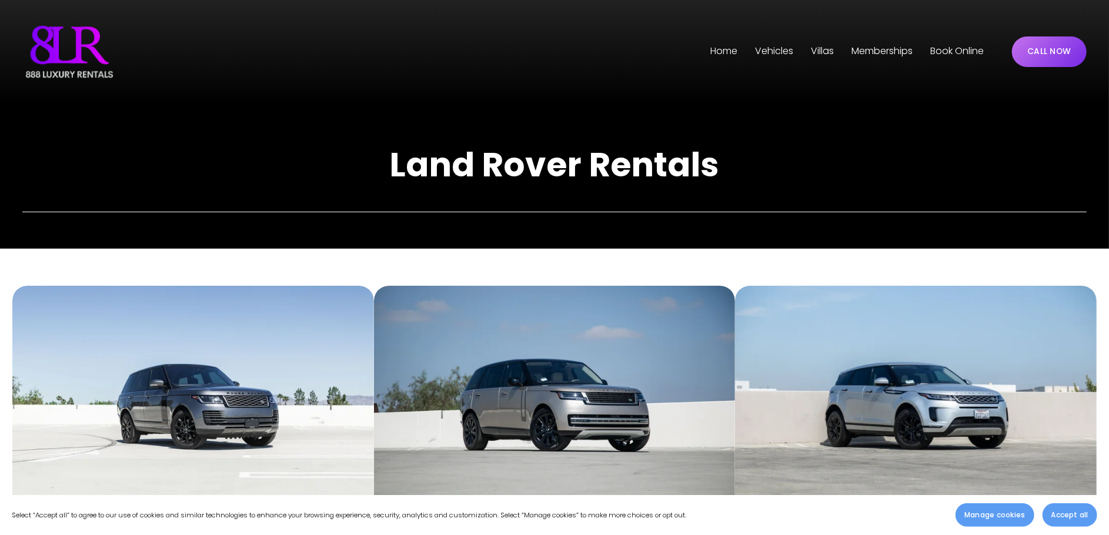
click at [767, 51] on span "Vehicles" at bounding box center [774, 51] width 38 height 17
click at [0, 0] on span "[GEOGRAPHIC_DATA]" at bounding box center [0, 0] width 0 height 0
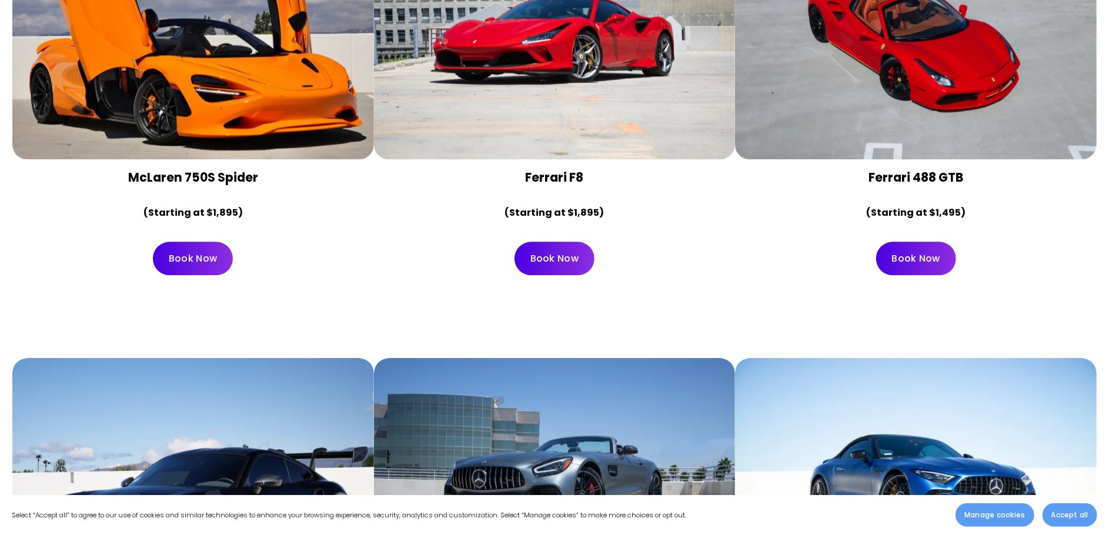
scroll to position [2469, 0]
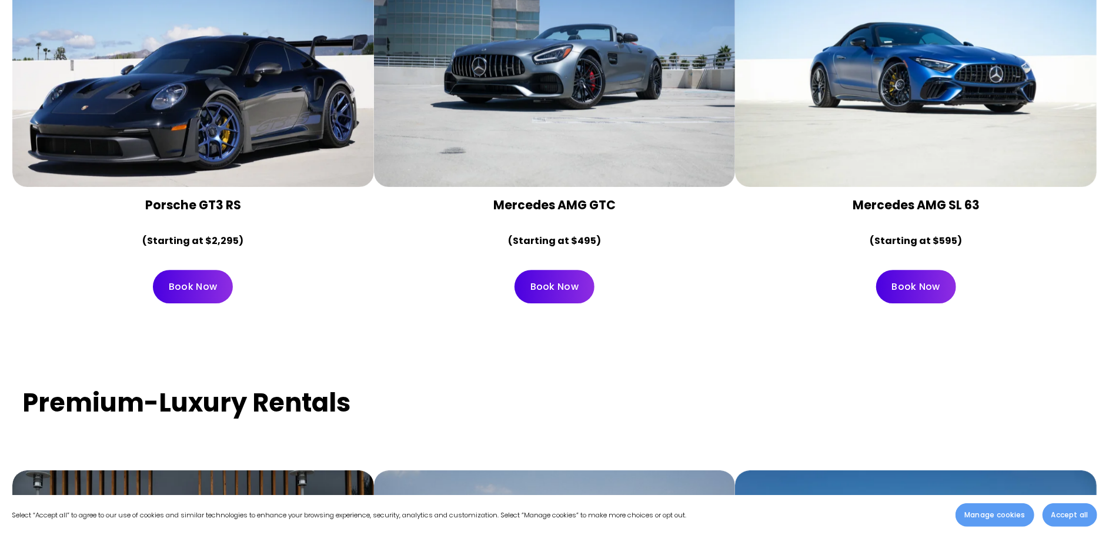
click at [204, 270] on link "Book Now" at bounding box center [193, 287] width 80 height 34
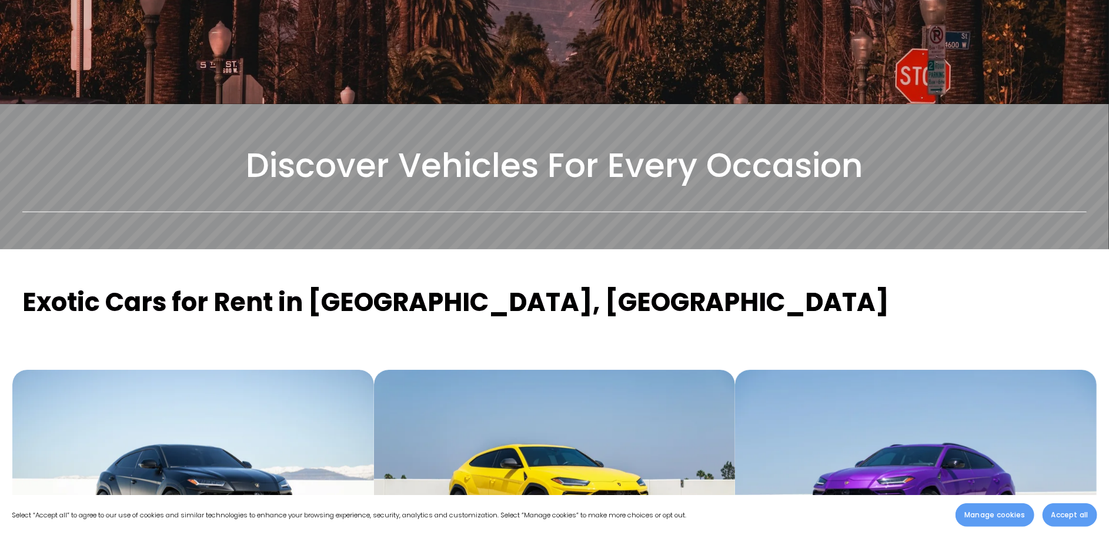
scroll to position [226, 0]
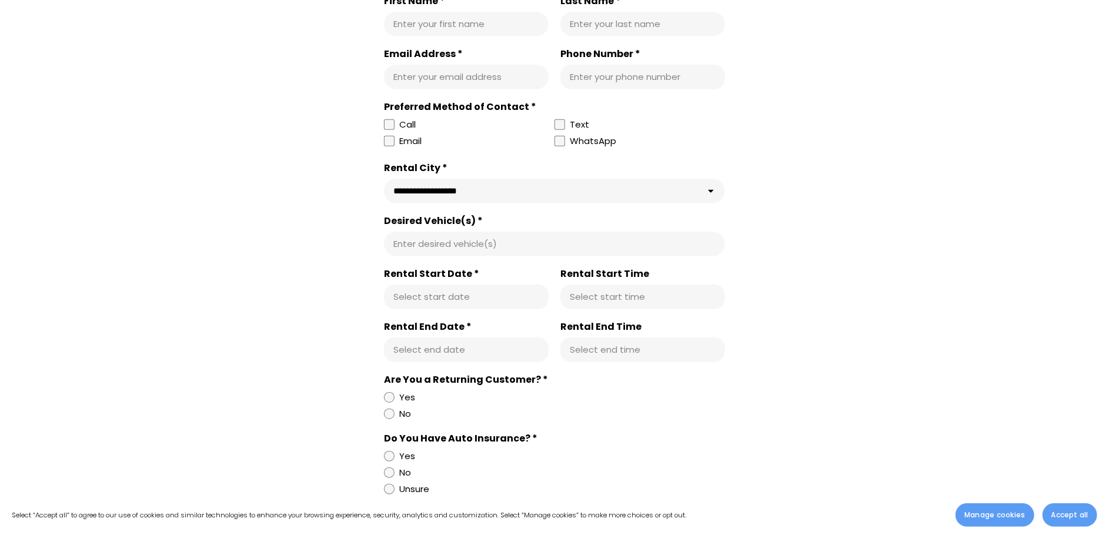
scroll to position [58, 0]
